Goal: Navigation & Orientation: Find specific page/section

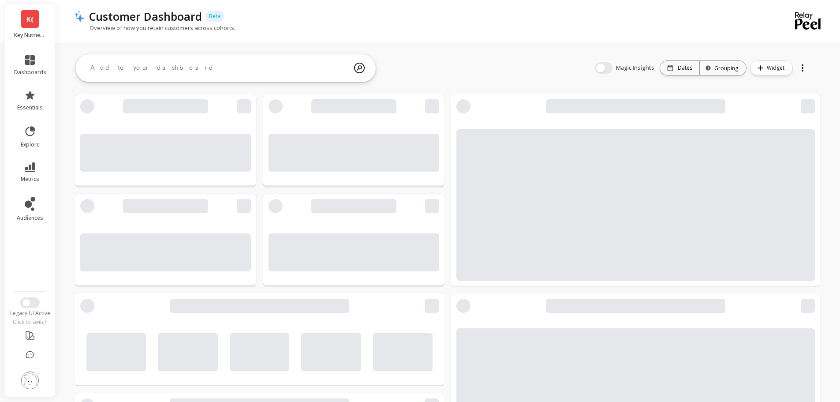
click at [23, 13] on link "K(" at bounding box center [30, 19] width 19 height 19
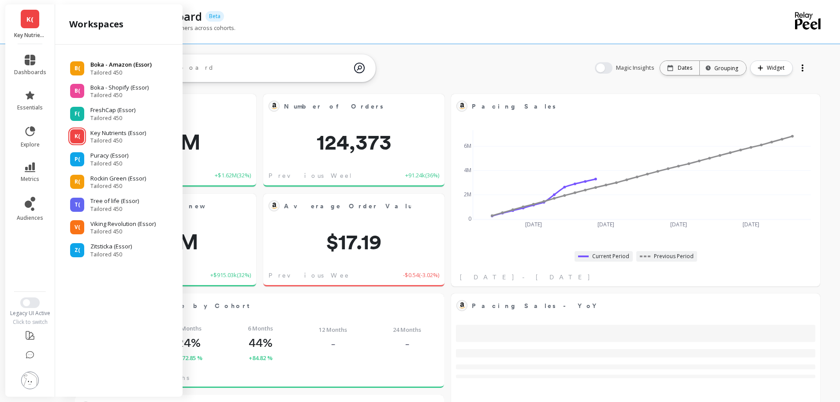
scroll to position [236, 337]
click at [26, 94] on icon at bounding box center [30, 95] width 11 height 11
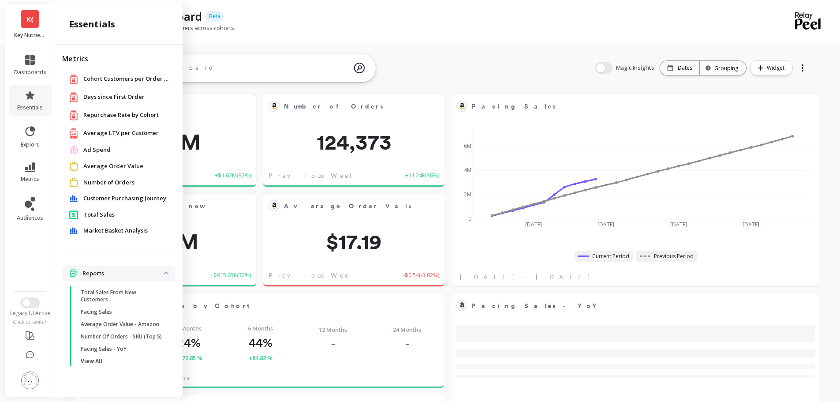
click at [93, 215] on span "Total Sales" at bounding box center [98, 214] width 31 height 9
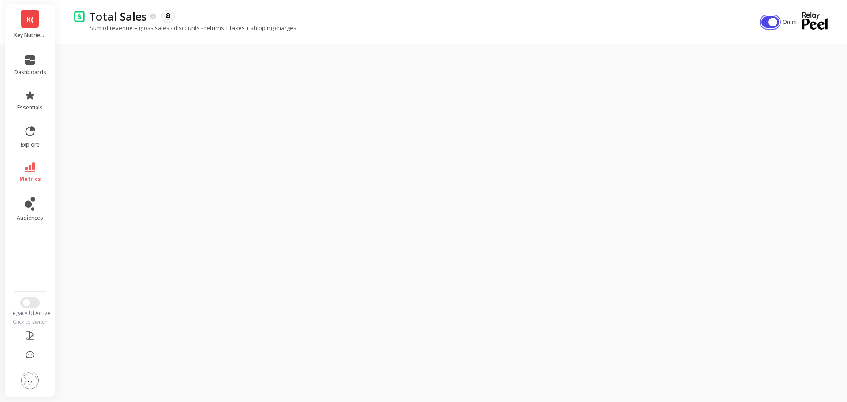
click at [762, 20] on button "button" at bounding box center [770, 21] width 18 height 11
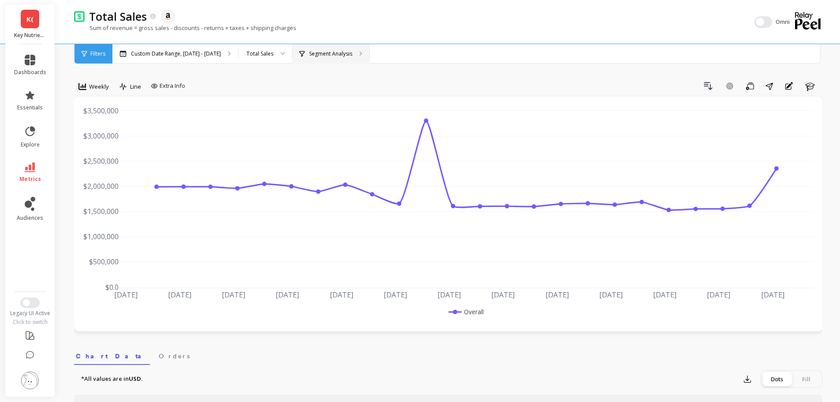
click at [325, 54] on p "Segment Analysis" at bounding box center [330, 53] width 43 height 7
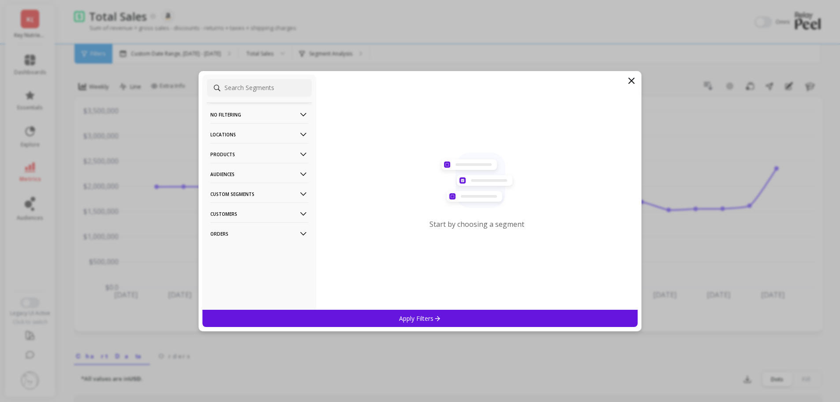
click at [244, 156] on p "Products" at bounding box center [259, 154] width 98 height 22
click at [239, 206] on div "SKUs" at bounding box center [259, 202] width 105 height 14
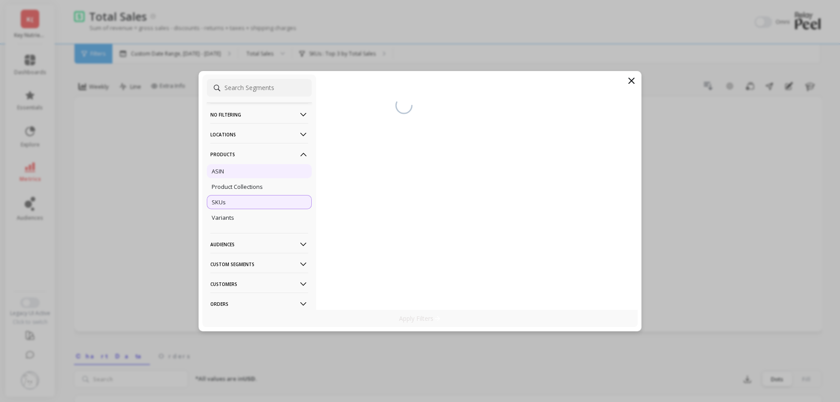
click at [232, 171] on div "ASIN" at bounding box center [259, 171] width 105 height 14
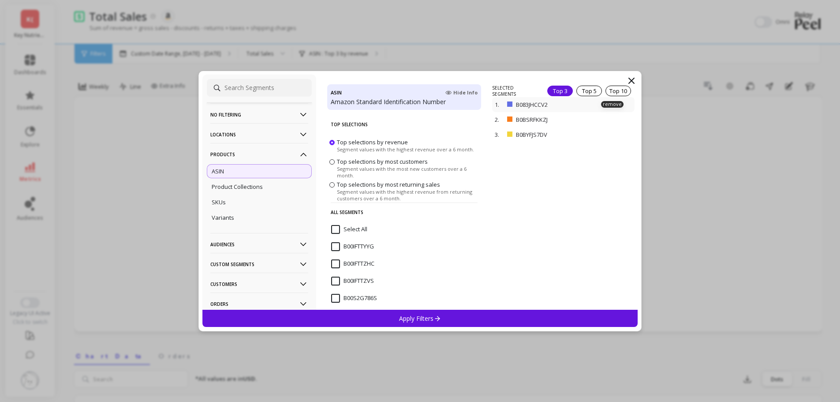
click at [523, 101] on p "B083JHCCV2" at bounding box center [553, 105] width 74 height 8
click at [615, 119] on p "remove" at bounding box center [612, 119] width 22 height 7
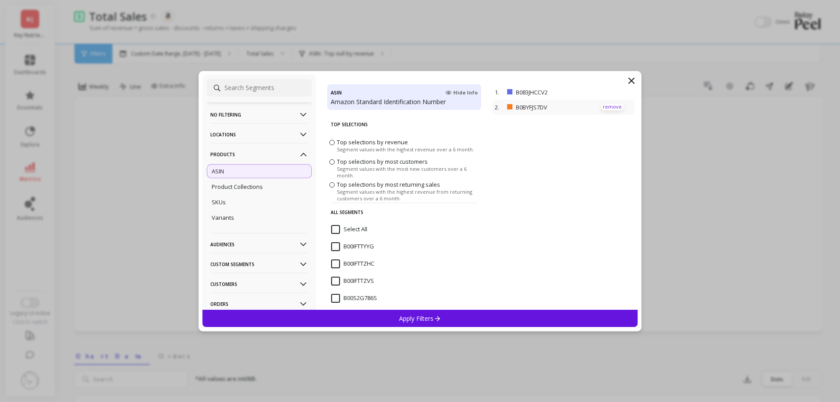
click at [610, 108] on p "remove" at bounding box center [612, 107] width 22 height 7
click at [438, 322] on div "Apply Filters" at bounding box center [420, 318] width 436 height 17
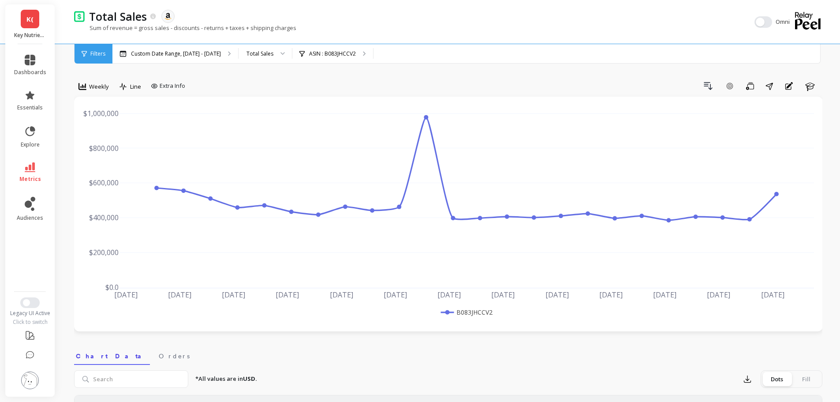
click at [39, 23] on link "K(" at bounding box center [30, 19] width 19 height 19
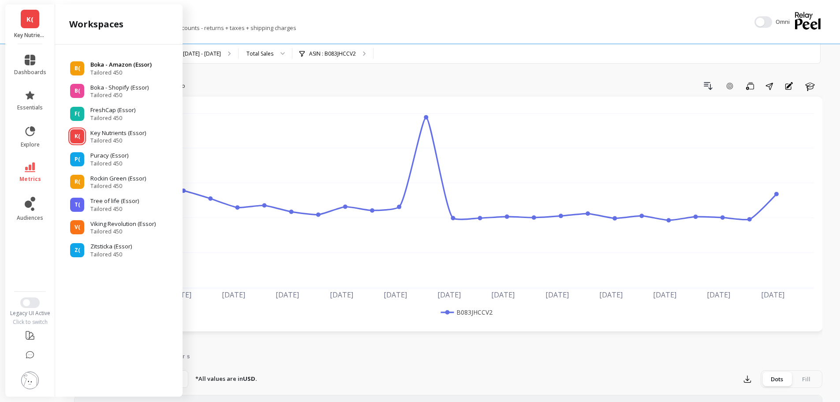
click at [108, 63] on p "Boka - Amazon (Essor)" at bounding box center [120, 64] width 61 height 9
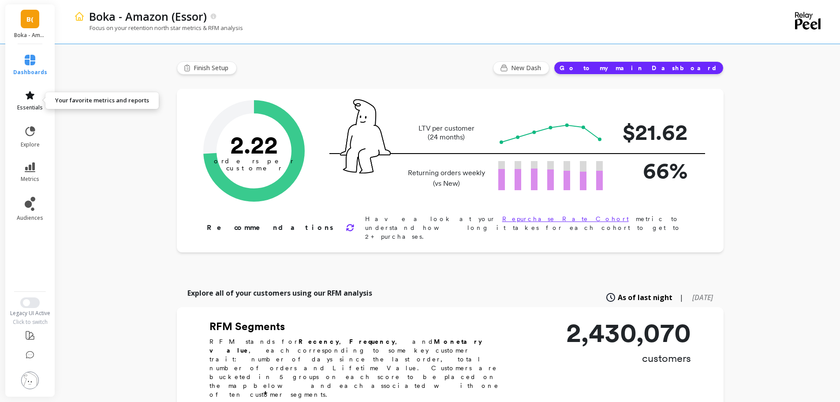
click at [28, 90] on icon at bounding box center [30, 95] width 11 height 11
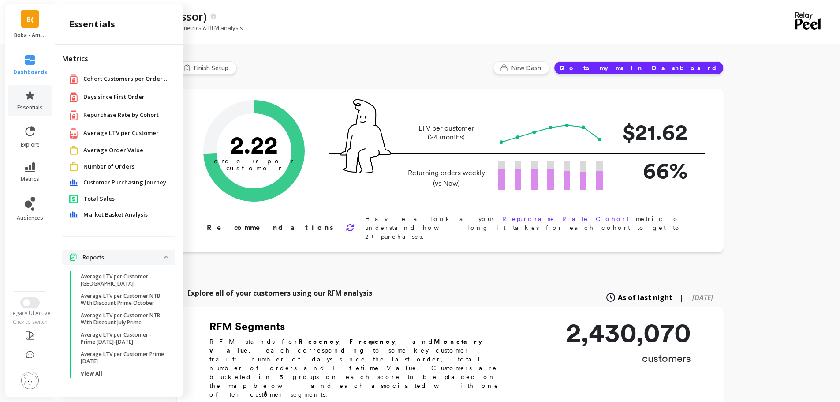
click at [109, 199] on span "Total Sales" at bounding box center [98, 199] width 31 height 9
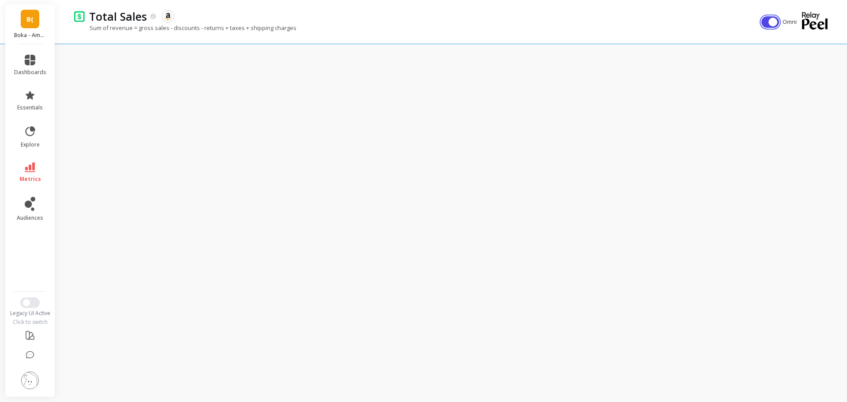
click at [767, 23] on button "button" at bounding box center [770, 21] width 18 height 11
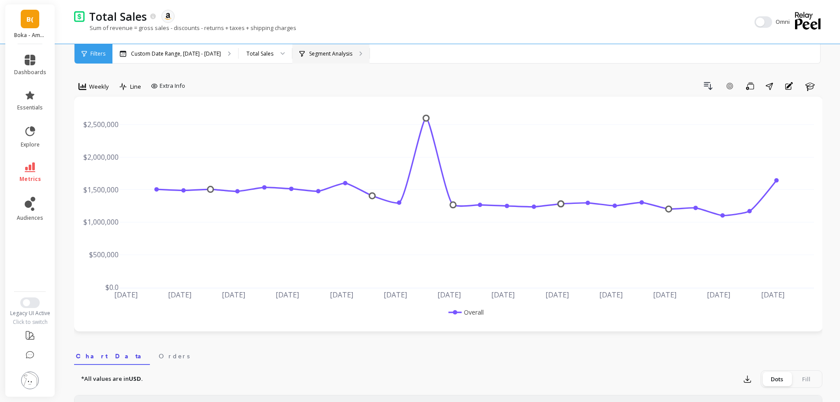
click at [314, 48] on div "Segment Analysis" at bounding box center [330, 53] width 77 height 19
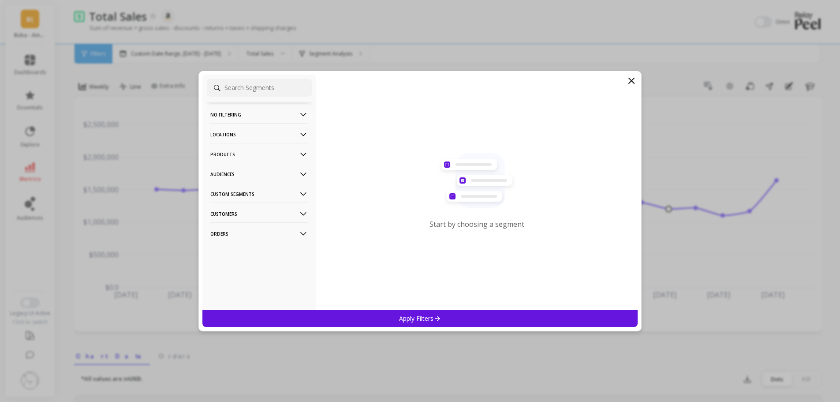
click at [259, 150] on p "Products" at bounding box center [259, 154] width 98 height 22
click at [247, 172] on div "ASIN" at bounding box center [259, 171] width 105 height 14
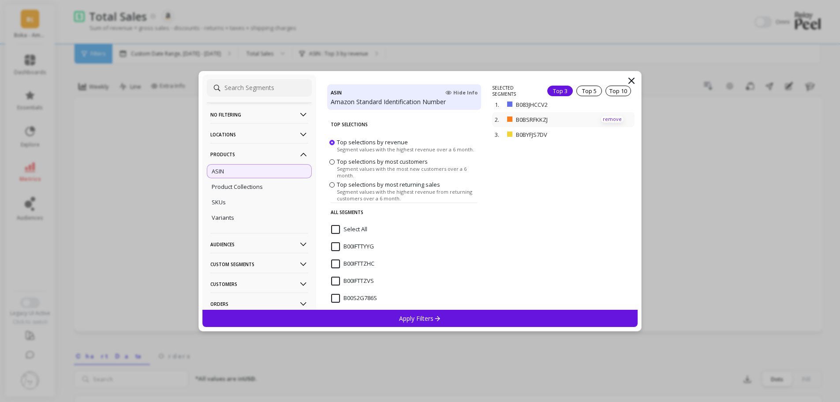
click at [602, 117] on p "remove" at bounding box center [612, 119] width 22 height 7
click at [605, 109] on p "remove" at bounding box center [612, 107] width 22 height 7
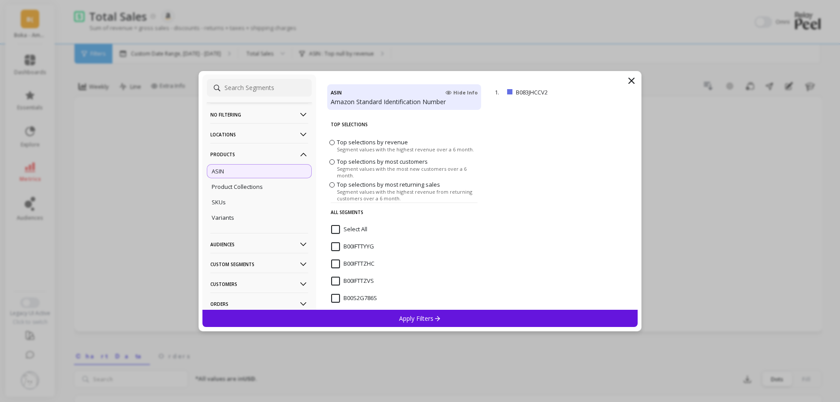
click at [422, 320] on p "Apply Filters" at bounding box center [420, 318] width 42 height 8
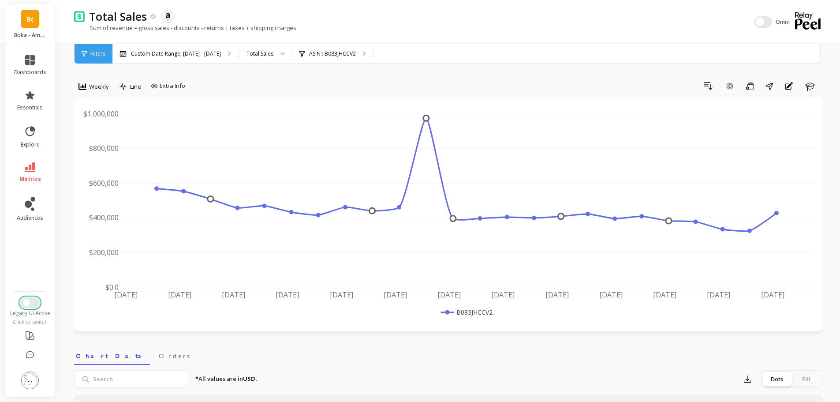
click at [30, 298] on button "Switch to New UI" at bounding box center [29, 302] width 19 height 11
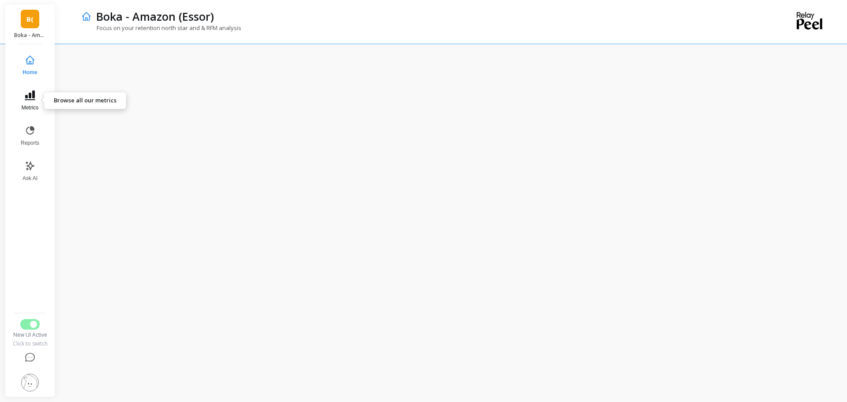
click at [34, 100] on icon at bounding box center [30, 95] width 11 height 10
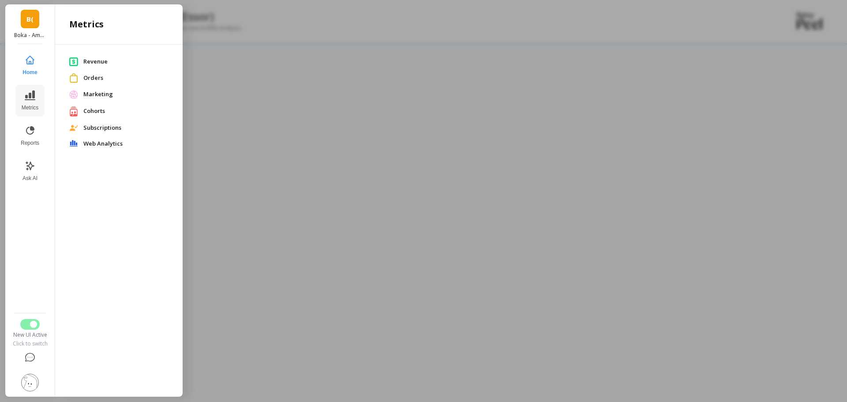
click at [103, 62] on span "Revenue" at bounding box center [125, 61] width 85 height 9
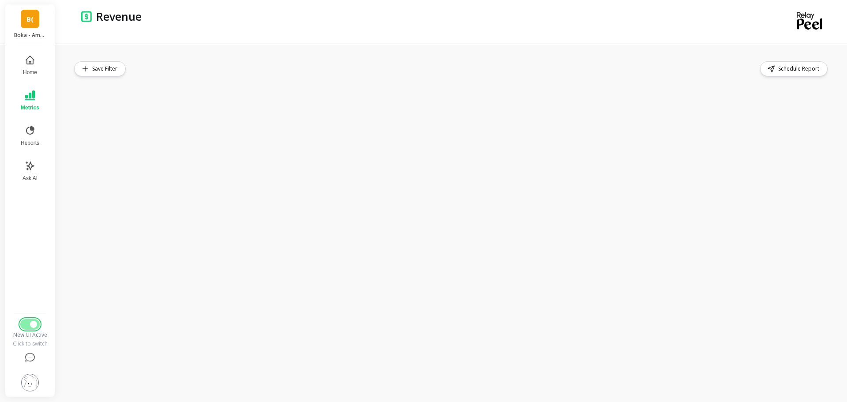
click at [22, 326] on button "Switch to Legacy UI" at bounding box center [29, 324] width 19 height 11
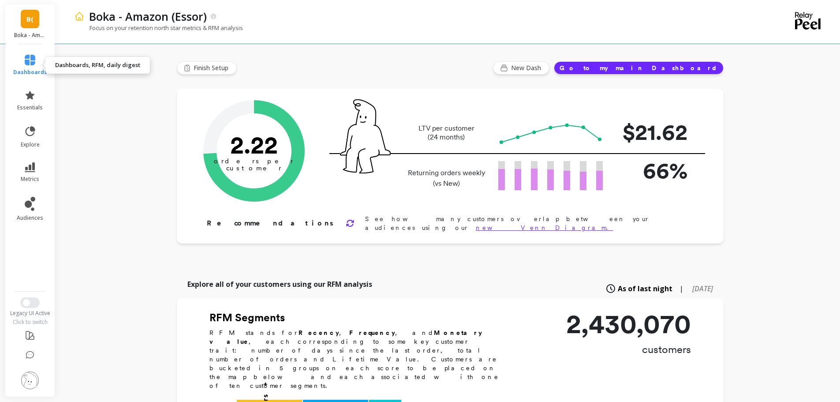
click at [33, 59] on icon at bounding box center [30, 60] width 11 height 11
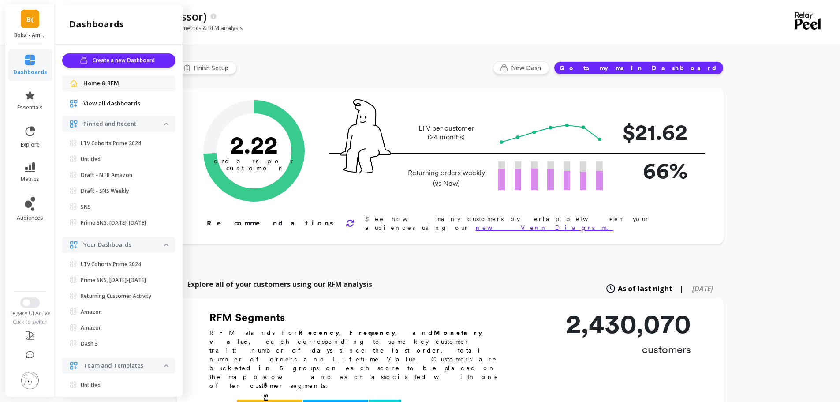
click at [34, 24] on link "B(" at bounding box center [30, 19] width 19 height 19
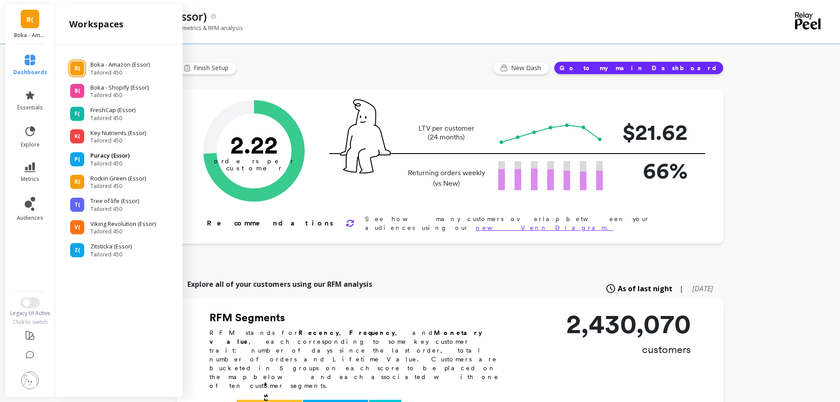
click at [120, 158] on p "Puracy (Essor)" at bounding box center [109, 155] width 39 height 9
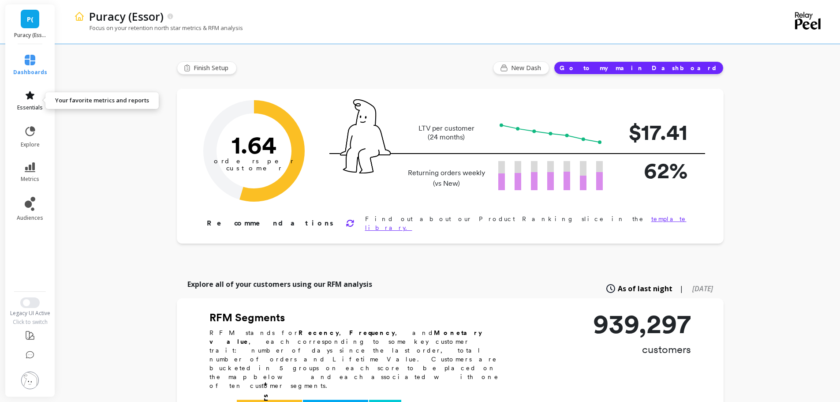
click at [32, 100] on icon at bounding box center [30, 95] width 11 height 11
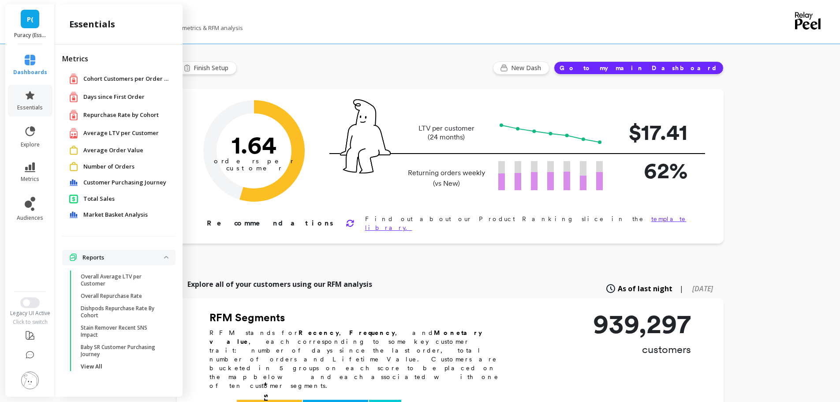
click at [124, 198] on link "Total Sales" at bounding box center [125, 199] width 85 height 9
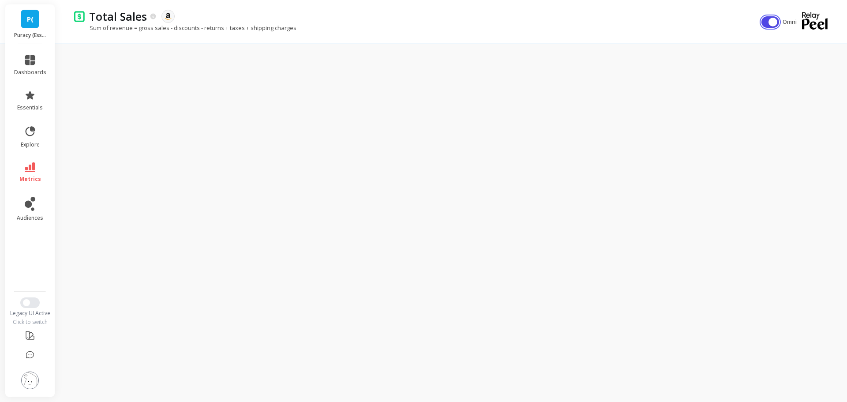
click at [764, 22] on button "button" at bounding box center [770, 21] width 18 height 11
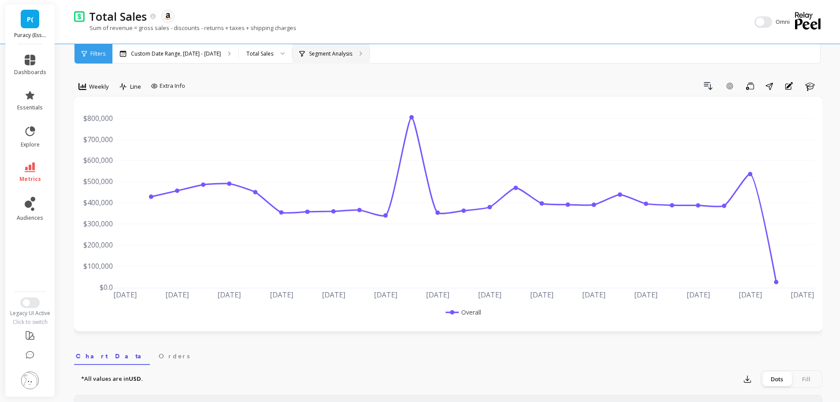
click at [315, 45] on div "Segment Analysis" at bounding box center [330, 53] width 77 height 19
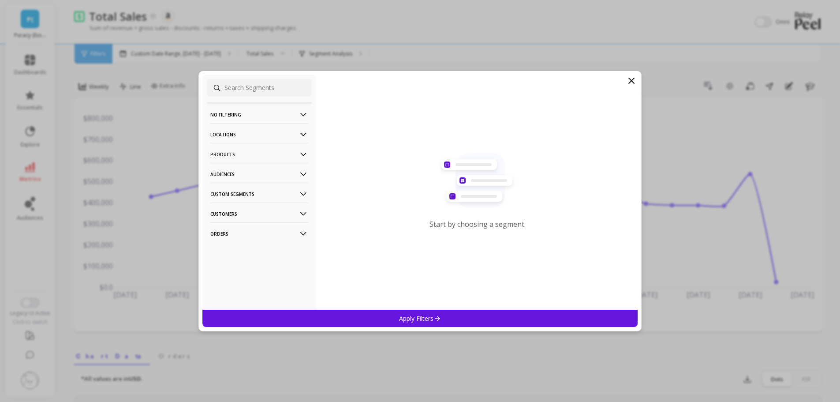
click at [244, 152] on p "Products" at bounding box center [259, 154] width 98 height 22
click at [240, 171] on div "ASIN" at bounding box center [259, 171] width 105 height 14
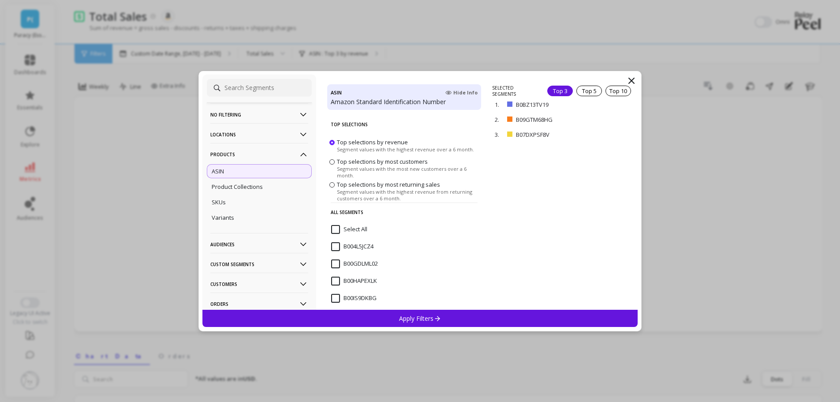
click at [631, 78] on icon at bounding box center [631, 80] width 11 height 11
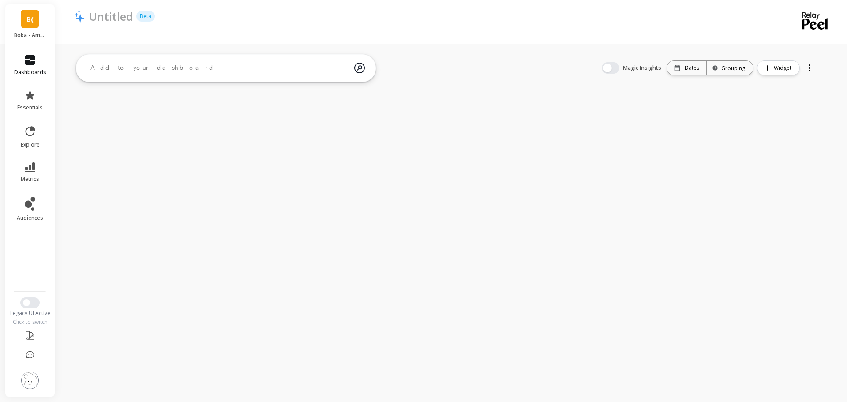
click at [32, 64] on icon at bounding box center [30, 60] width 11 height 11
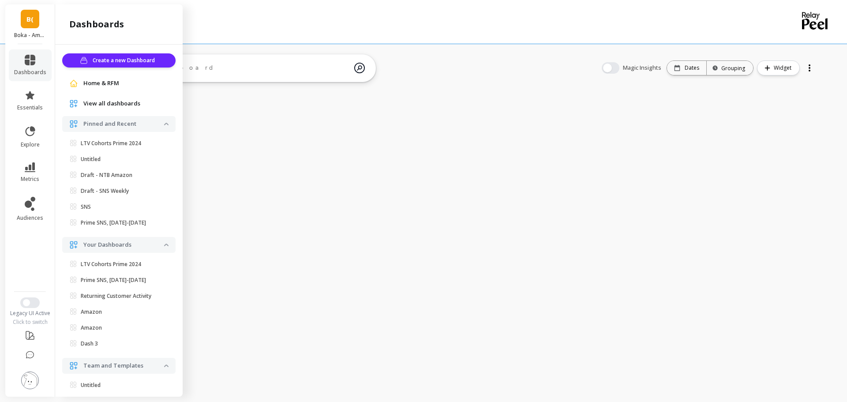
click at [90, 81] on span "Home & RFM" at bounding box center [101, 83] width 36 height 9
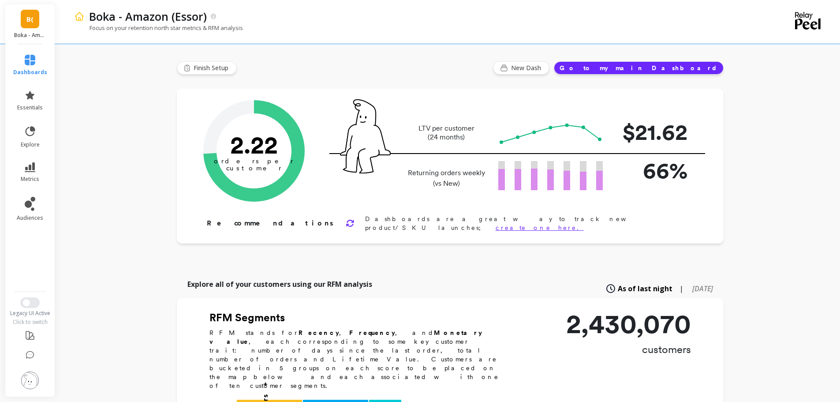
click at [37, 36] on p "Boka - Amazon (Essor)" at bounding box center [30, 35] width 32 height 7
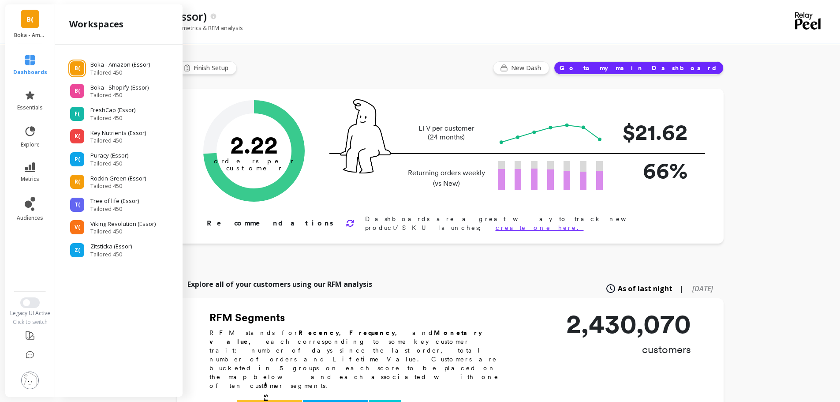
click at [29, 380] on img at bounding box center [30, 380] width 18 height 18
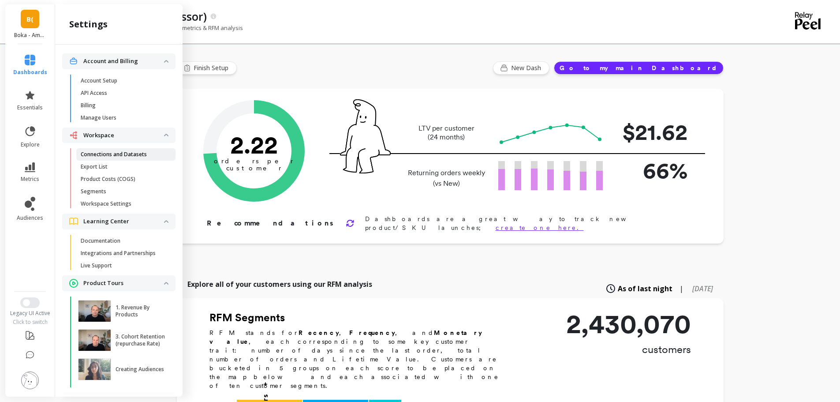
click at [121, 156] on p "Connections and Datasets" at bounding box center [114, 154] width 66 height 7
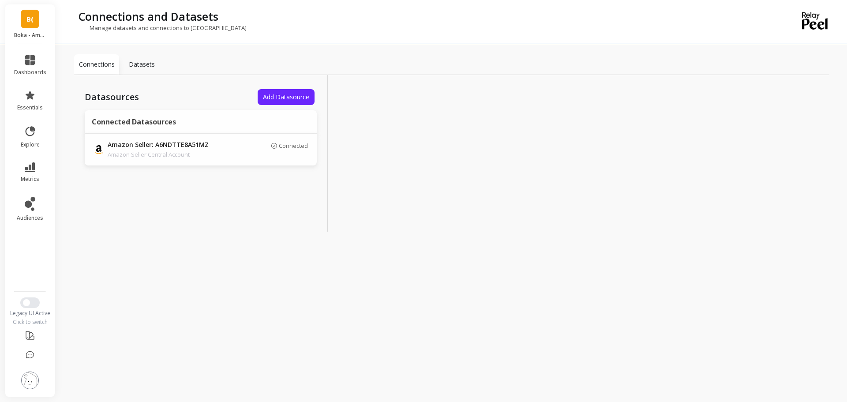
click at [32, 32] on p "Boka - Amazon (Essor)" at bounding box center [30, 35] width 32 height 7
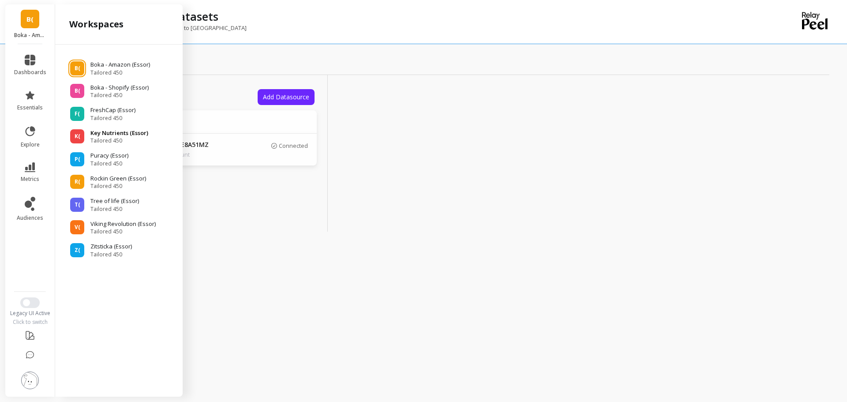
click at [126, 142] on span "Tailored 450" at bounding box center [119, 140] width 58 height 7
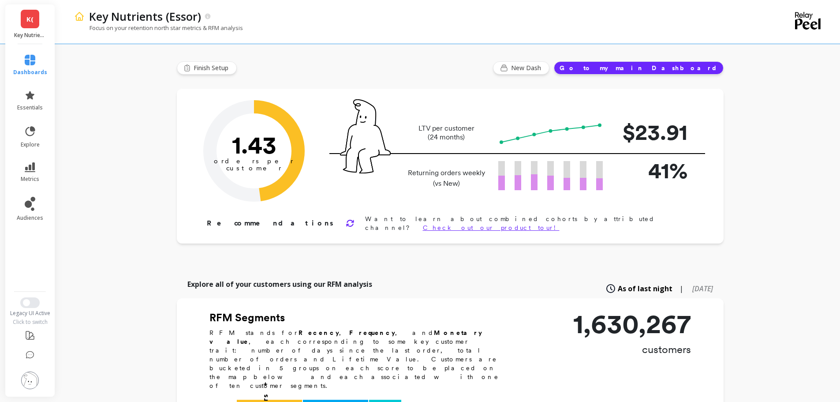
click at [39, 33] on p "Key Nutrients (Essor)" at bounding box center [30, 35] width 32 height 7
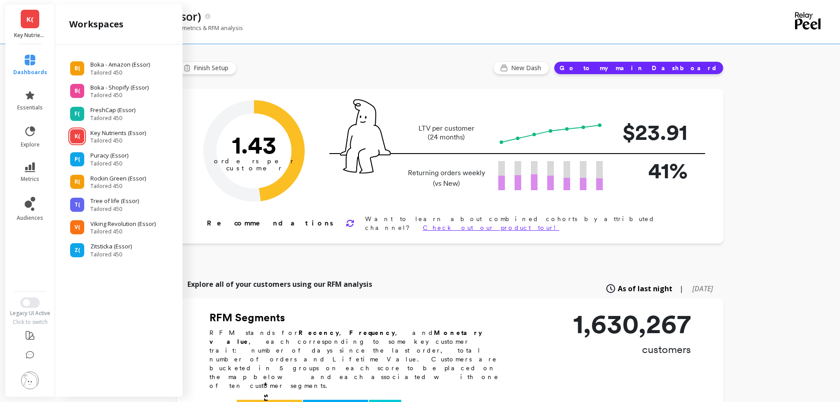
click at [28, 382] on img at bounding box center [30, 380] width 18 height 18
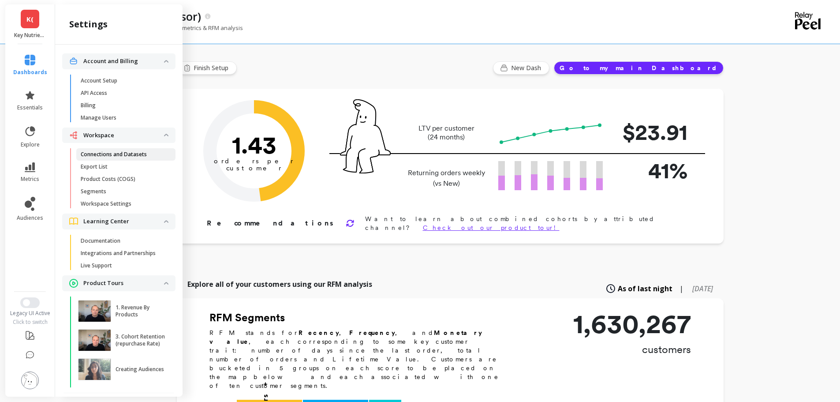
click at [103, 149] on link "Connections and Datasets" at bounding box center [125, 154] width 99 height 12
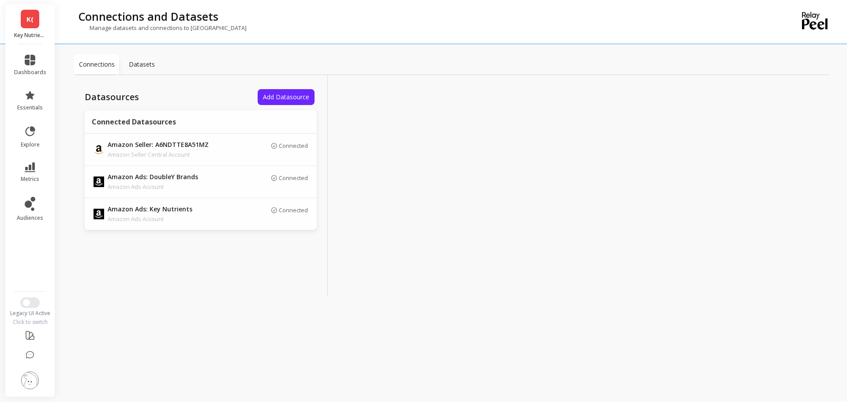
click at [34, 27] on link "K(" at bounding box center [30, 19] width 19 height 19
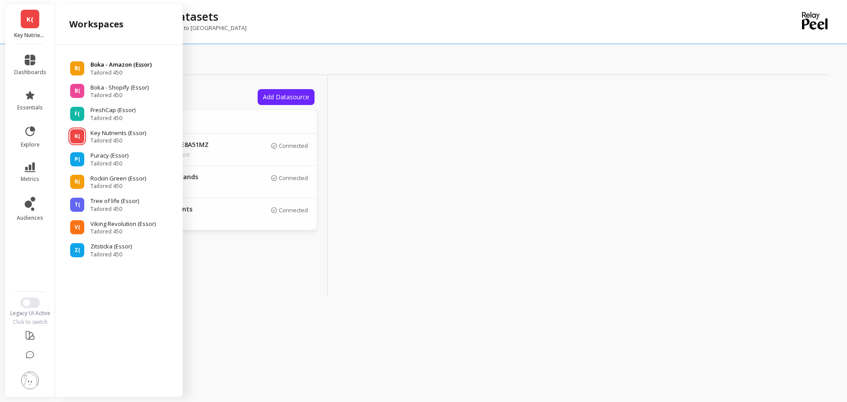
click at [112, 65] on p "Boka - Amazon (Essor)" at bounding box center [120, 64] width 61 height 9
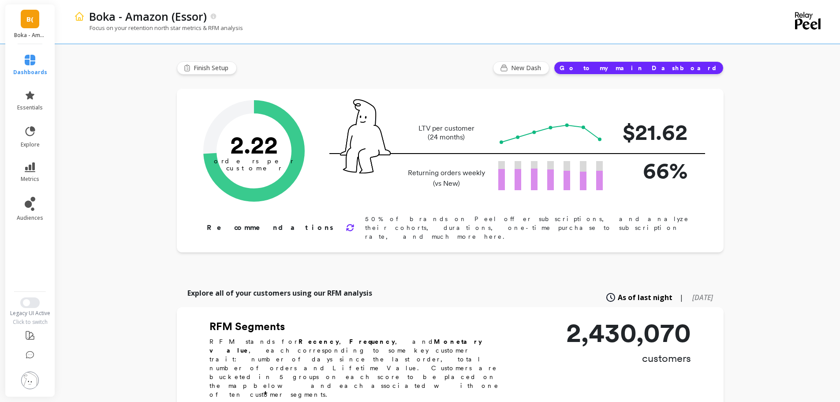
click at [29, 379] on img at bounding box center [30, 380] width 18 height 18
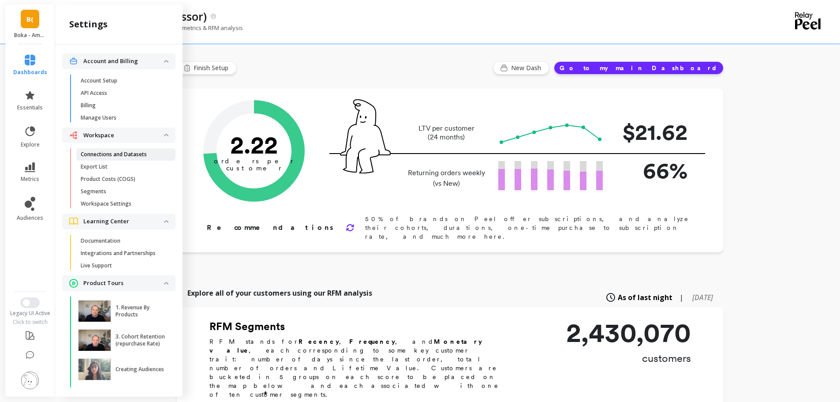
click at [105, 155] on p "Connections and Datasets" at bounding box center [114, 154] width 66 height 7
